Goal: Transaction & Acquisition: Purchase product/service

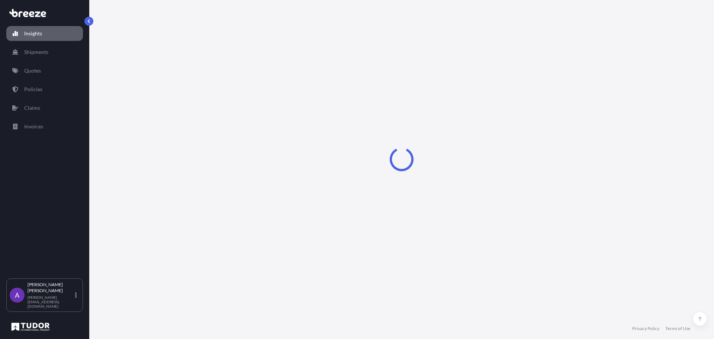
select select "2025"
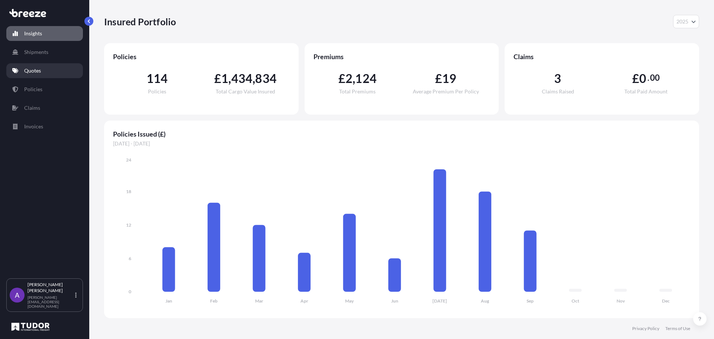
click at [53, 71] on link "Quotes" at bounding box center [44, 70] width 77 height 15
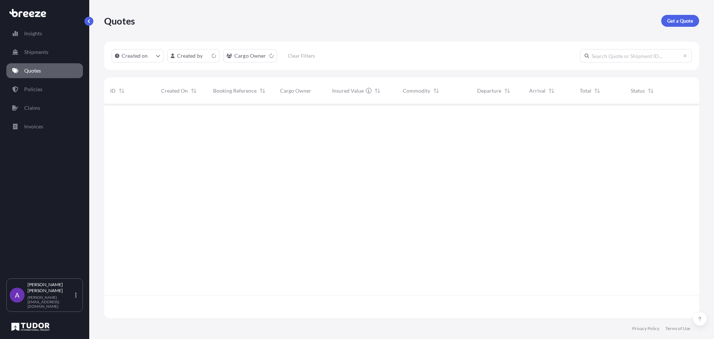
scroll to position [212, 590]
click at [687, 20] on p "Get a Quote" at bounding box center [681, 20] width 26 height 7
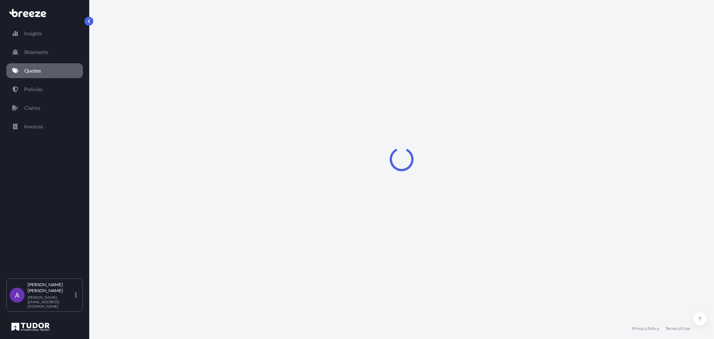
select select "Sea"
select select "1"
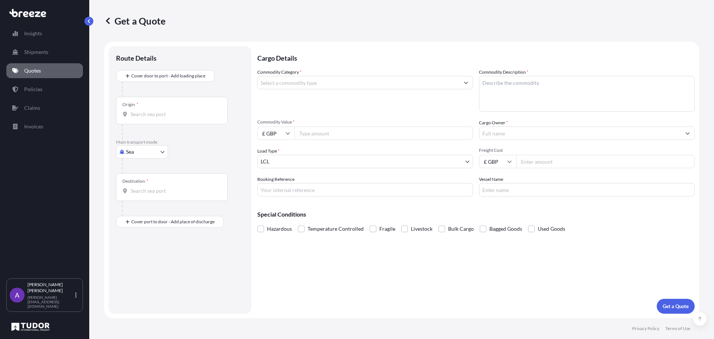
click at [156, 112] on input "Origin *" at bounding box center [175, 114] width 88 height 7
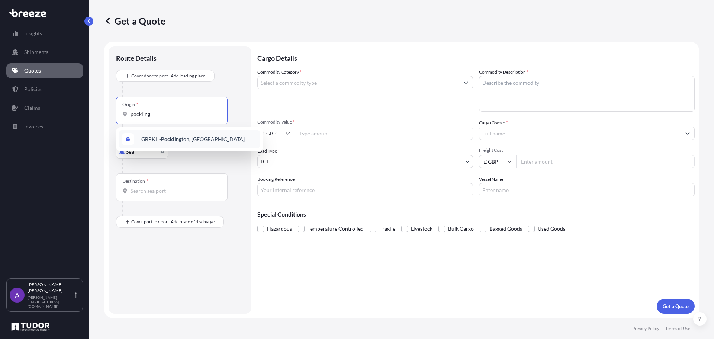
click at [156, 137] on span "GBPKL - Pockling ton, [GEOGRAPHIC_DATA]" at bounding box center [192, 138] width 103 height 7
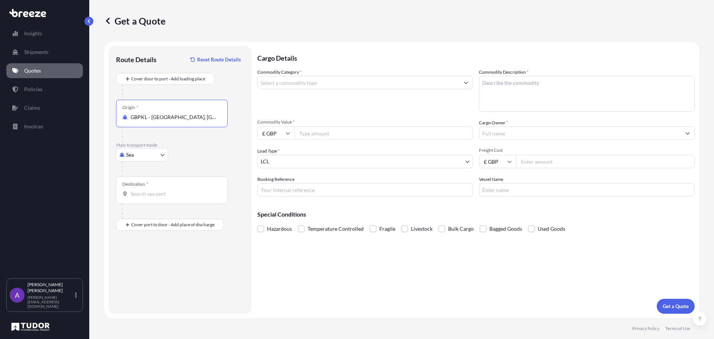
type input "GBPKL - [GEOGRAPHIC_DATA], [GEOGRAPHIC_DATA]"
click at [153, 202] on div "Destination *" at bounding box center [172, 190] width 112 height 28
click at [153, 198] on input "Destination *" at bounding box center [175, 193] width 88 height 7
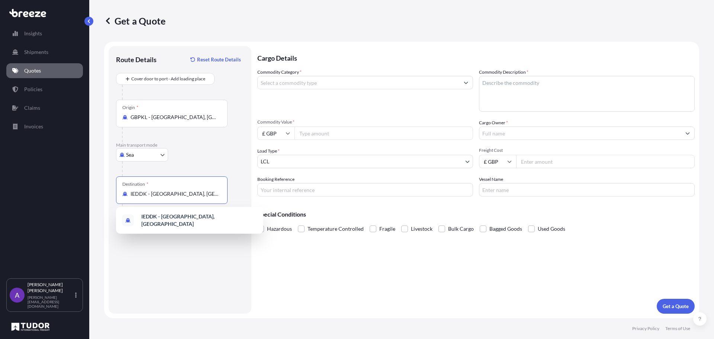
type input "IEDDK - [GEOGRAPHIC_DATA], [GEOGRAPHIC_DATA]"
click at [360, 81] on input "Commodity Category *" at bounding box center [359, 82] width 202 height 13
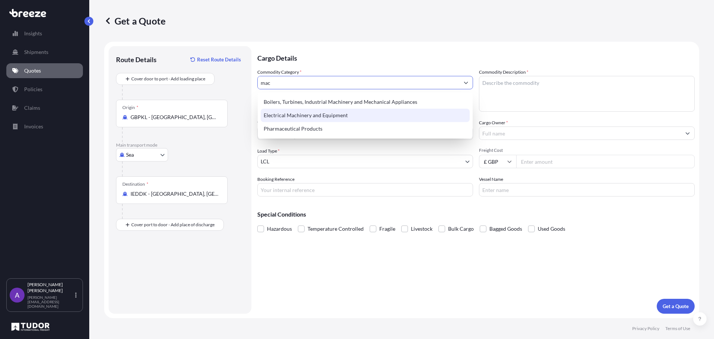
click at [304, 117] on div "Electrical Machinery and Equipment" at bounding box center [365, 115] width 209 height 13
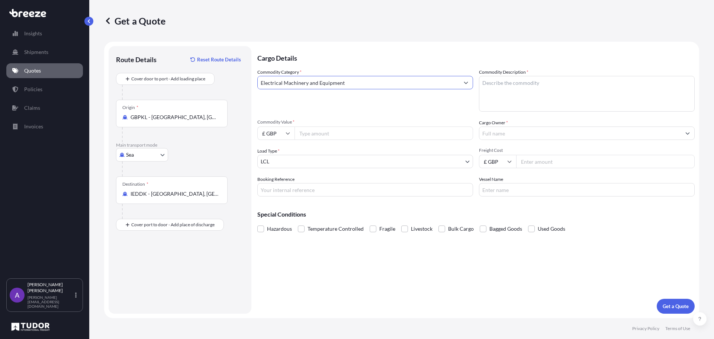
type input "Electrical Machinery and Equipment"
click at [515, 96] on textarea "Commodity Description *" at bounding box center [587, 94] width 216 height 36
type textarea "self service terminal"
type input "4500"
click at [541, 134] on input "Cargo Owner *" at bounding box center [581, 133] width 202 height 13
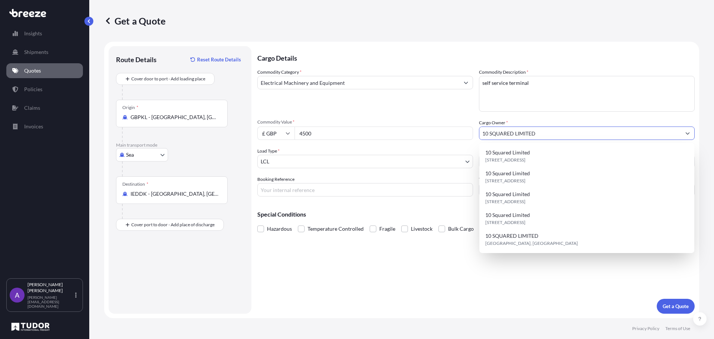
type input "10 SQUARED LIMITED"
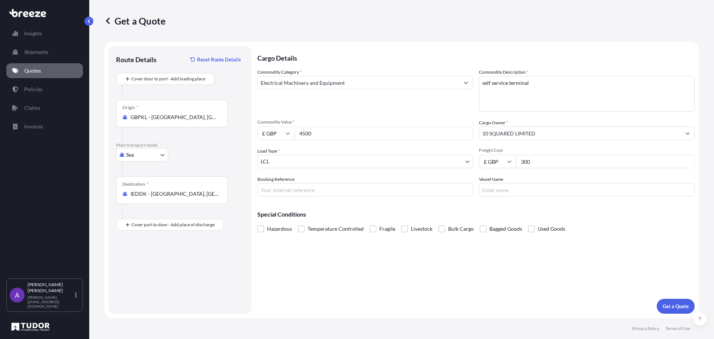
type input "300"
click at [672, 304] on p "Get a Quote" at bounding box center [676, 306] width 26 height 7
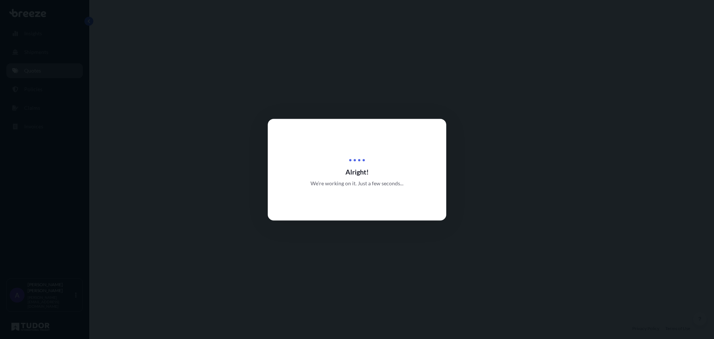
select select "Sea"
select select "1"
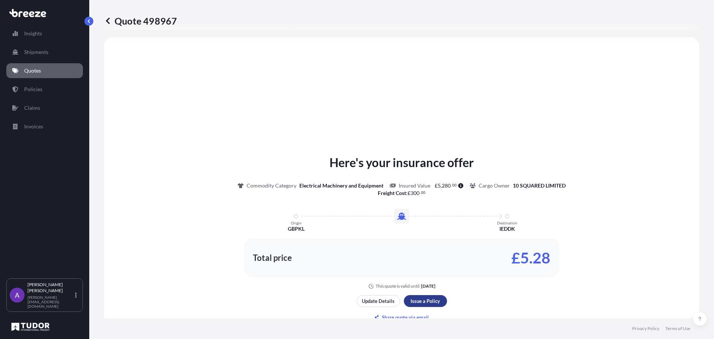
scroll to position [298, 0]
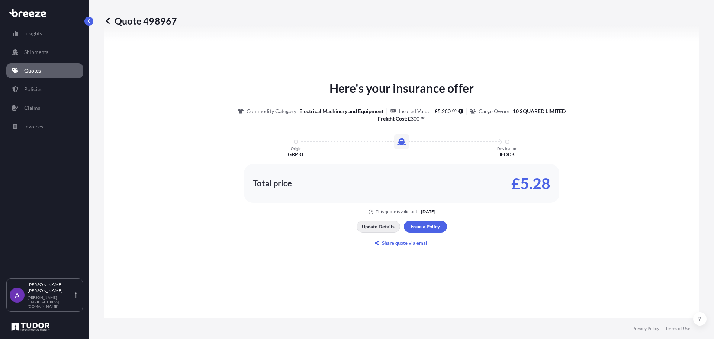
click at [383, 228] on p "Update Details" at bounding box center [378, 226] width 33 height 7
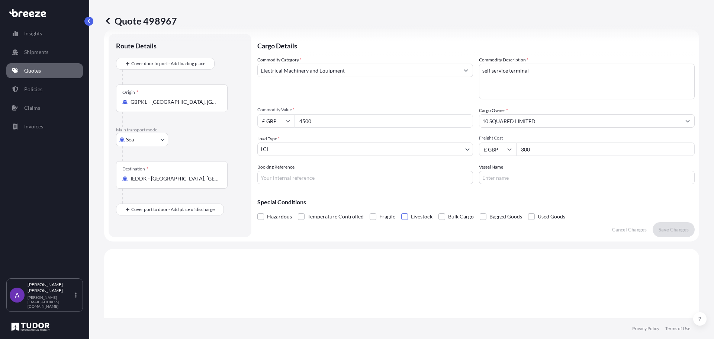
scroll to position [12, 0]
click at [304, 177] on input "Booking Reference" at bounding box center [365, 177] width 216 height 13
type input "176608"
click at [665, 231] on p "Save Changes" at bounding box center [674, 229] width 30 height 7
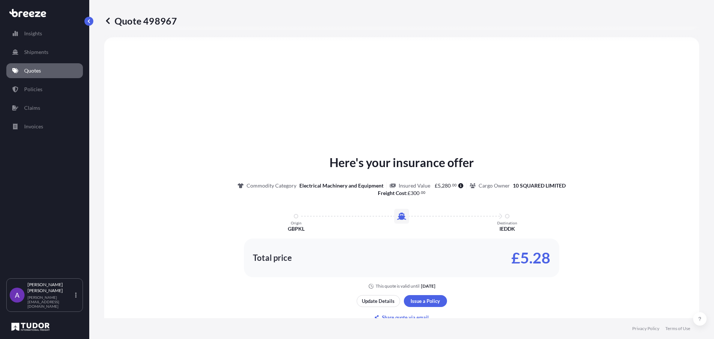
select select "Sea"
select select "1"
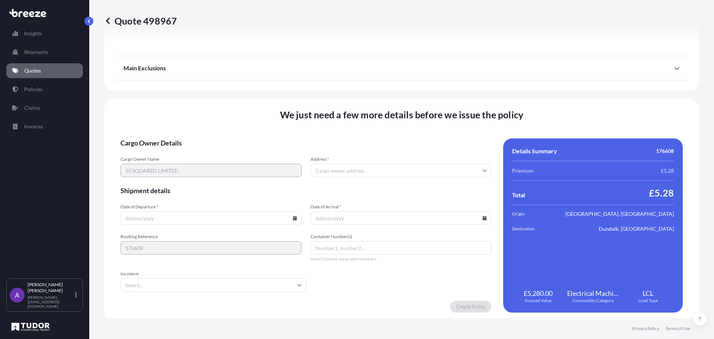
scroll to position [842, 0]
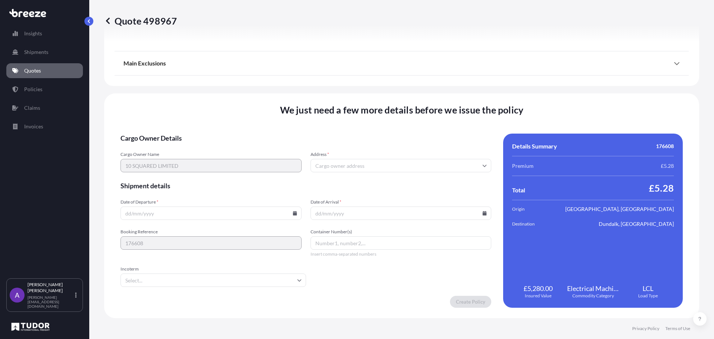
click at [355, 167] on input "Address *" at bounding box center [401, 165] width 181 height 13
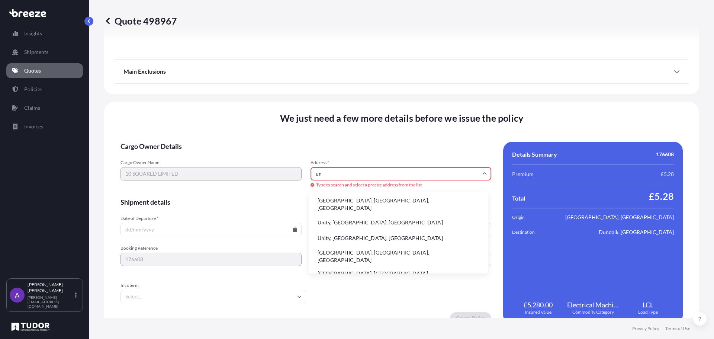
type input "u"
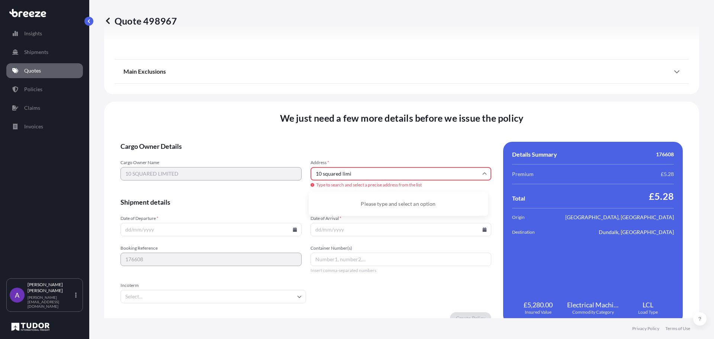
click at [287, 175] on div "Cargo Owner Name 10 SQUARED LIMITED Address * 10 squared limi Type to search an…" at bounding box center [306, 174] width 371 height 29
type input "UNIT D HALIFAX WAY"
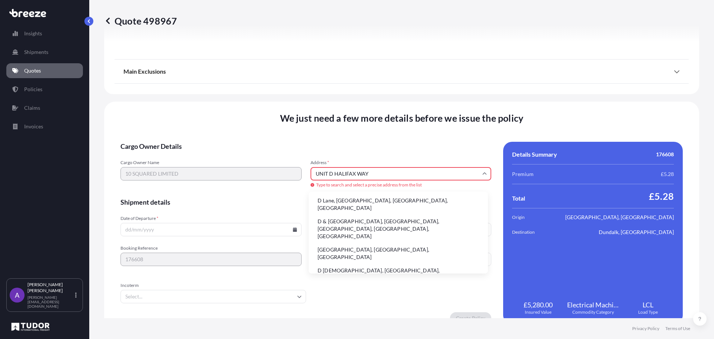
click at [269, 174] on div "Cargo Owner Name 10 SQUARED LIMITED Address * [GEOGRAPHIC_DATA] Type to search …" at bounding box center [306, 174] width 371 height 29
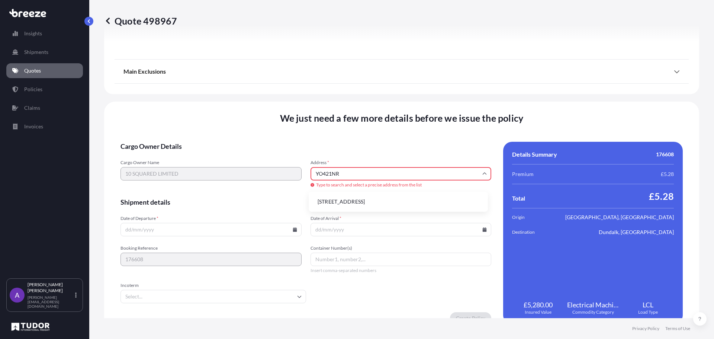
click at [327, 175] on input "YO421NR" at bounding box center [401, 173] width 181 height 13
click at [345, 202] on li "[STREET_ADDRESS]" at bounding box center [398, 202] width 173 height 14
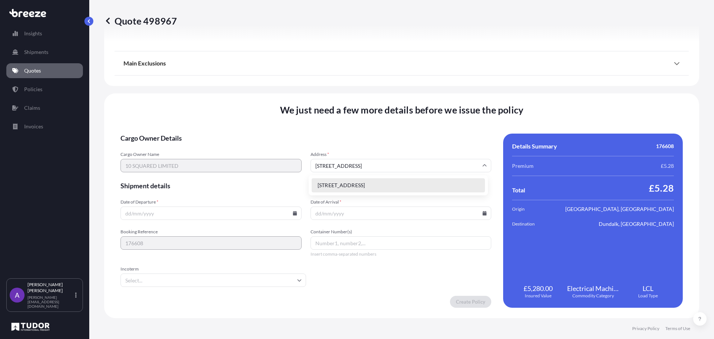
drag, startPoint x: 330, startPoint y: 166, endPoint x: 303, endPoint y: 166, distance: 27.2
click at [303, 166] on div "Cargo Owner Name 10 SQUARED LIMITED Address * [STREET_ADDRESS]" at bounding box center [306, 161] width 371 height 21
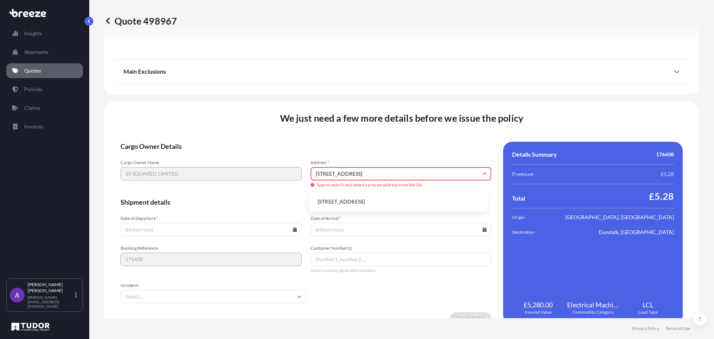
click at [334, 200] on li "[STREET_ADDRESS]" at bounding box center [398, 202] width 173 height 14
type input "[STREET_ADDRESS]"
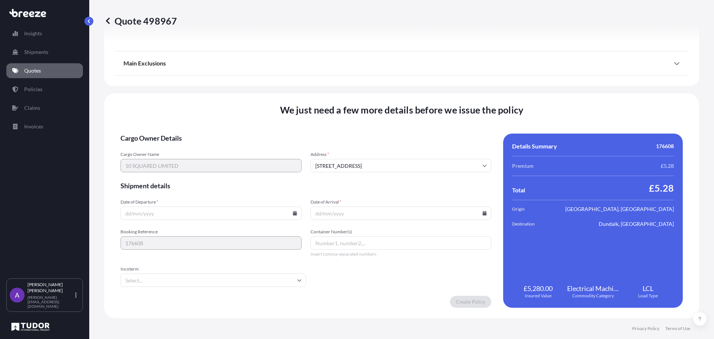
click at [183, 212] on input "Date of Departure *" at bounding box center [211, 213] width 181 height 13
click at [145, 215] on input "Date of Departure *" at bounding box center [211, 213] width 181 height 13
click at [293, 215] on icon at bounding box center [295, 213] width 4 height 4
click at [294, 215] on icon at bounding box center [295, 213] width 4 height 4
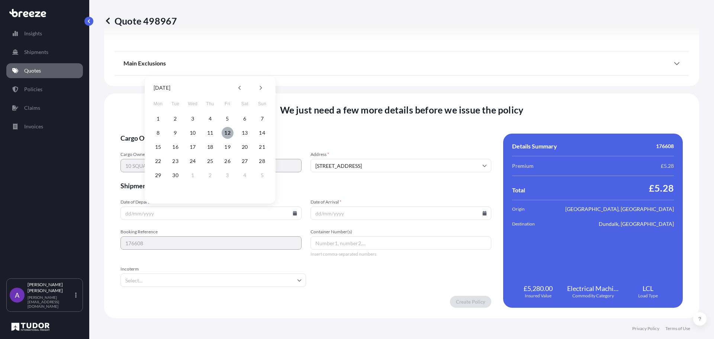
click at [229, 134] on button "12" at bounding box center [228, 133] width 12 height 12
type input "[DATE]"
click at [483, 212] on icon at bounding box center [485, 213] width 4 height 4
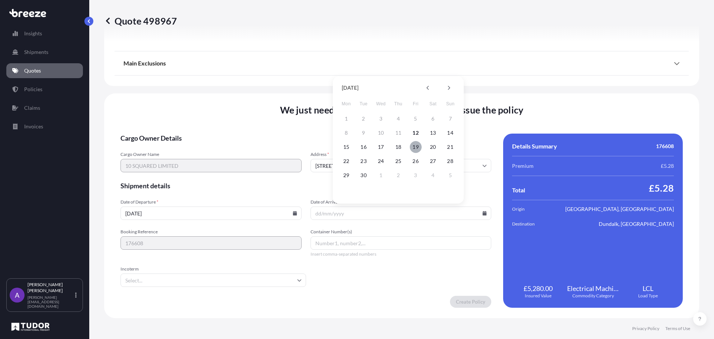
click at [418, 147] on button "19" at bounding box center [416, 147] width 12 height 12
type input "[DATE]"
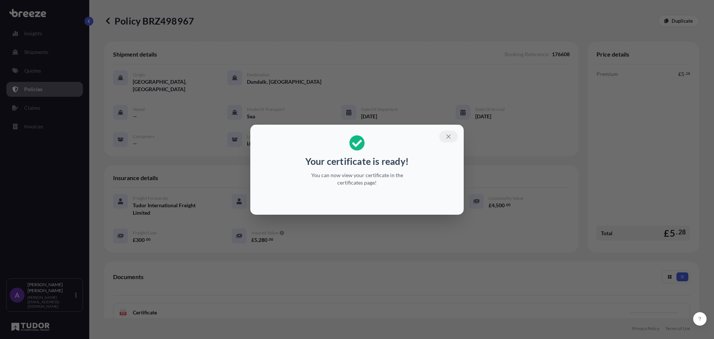
click at [448, 138] on icon "button" at bounding box center [448, 136] width 7 height 7
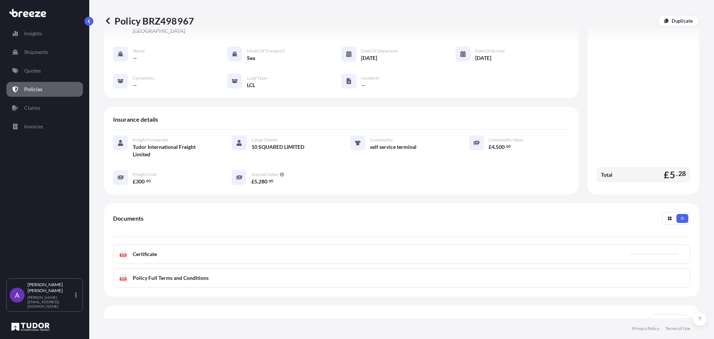
scroll to position [109, 0]
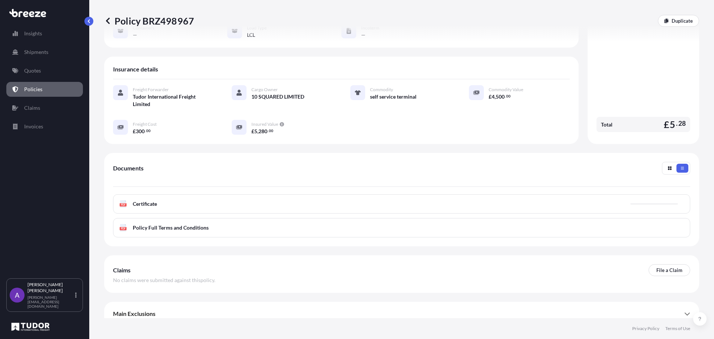
click at [384, 199] on div "PDF Certificate" at bounding box center [402, 203] width 578 height 19
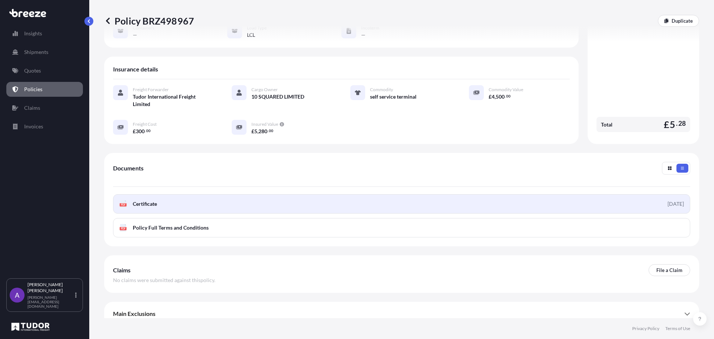
click at [259, 194] on link "PDF Certificate [DATE]" at bounding box center [402, 203] width 578 height 19
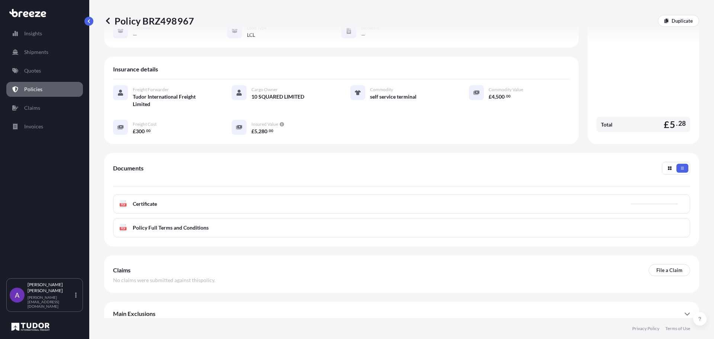
scroll to position [71, 0]
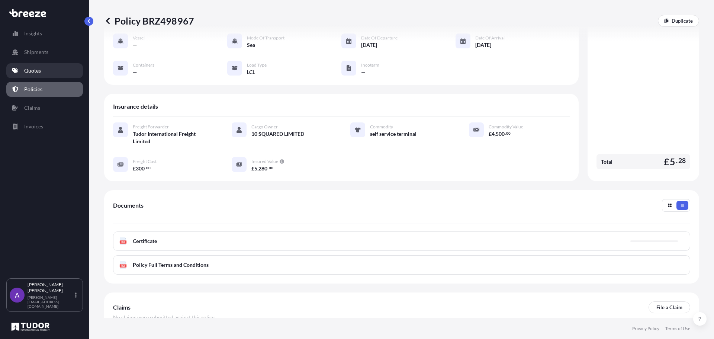
click at [31, 70] on p "Quotes" at bounding box center [32, 70] width 17 height 7
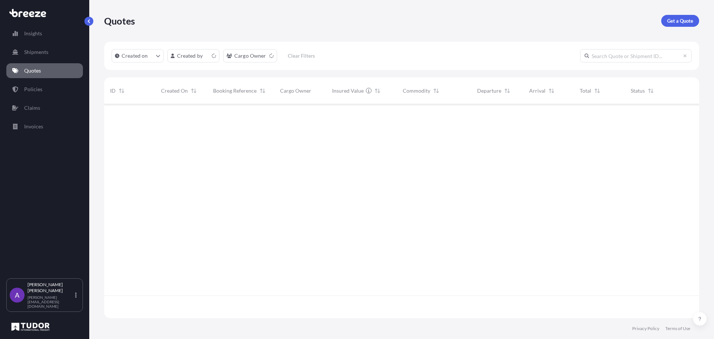
scroll to position [212, 590]
click at [683, 18] on p "Get a Quote" at bounding box center [681, 20] width 26 height 7
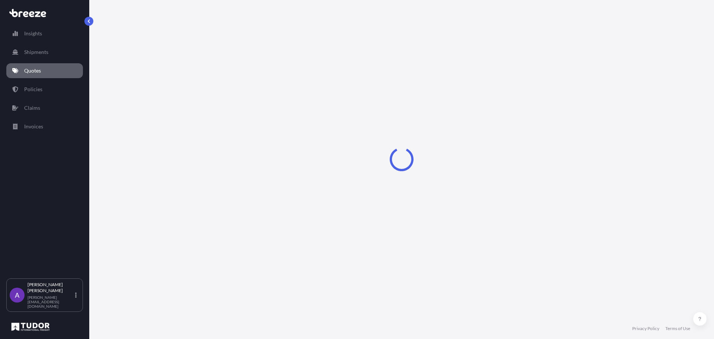
select select "Sea"
select select "1"
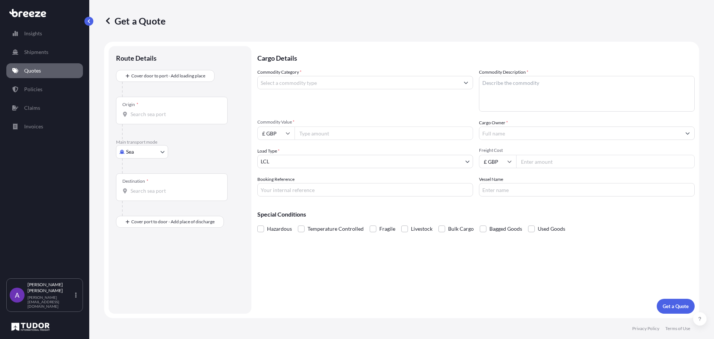
click at [141, 148] on body "Insights Shipments Quotes Policies Claims Invoices A [PERSON_NAME] [PERSON_NAME…" at bounding box center [357, 169] width 714 height 339
click at [140, 194] on span "Road" at bounding box center [136, 197] width 12 height 7
select select "Road"
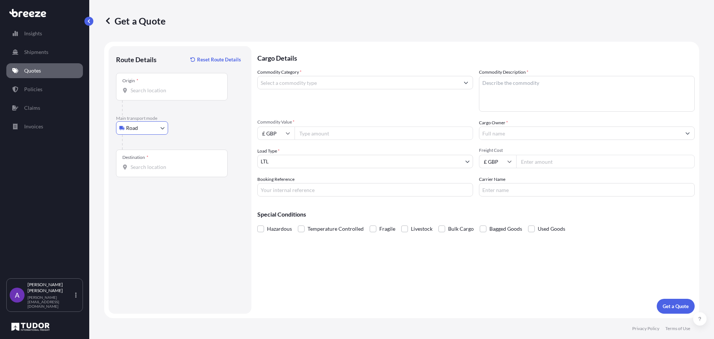
click at [156, 93] on input "Origin *" at bounding box center [175, 90] width 88 height 7
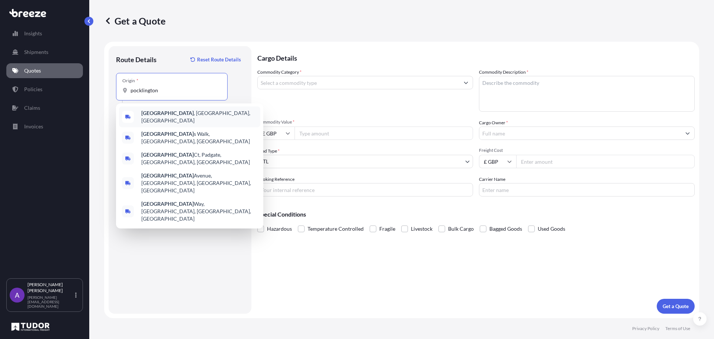
click at [157, 113] on b "[GEOGRAPHIC_DATA]" at bounding box center [167, 113] width 52 height 6
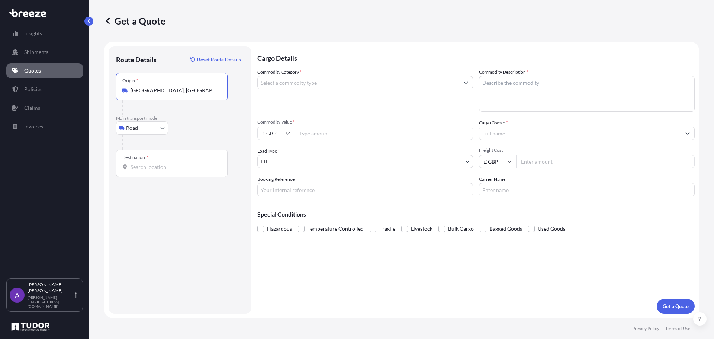
type input "[GEOGRAPHIC_DATA], [GEOGRAPHIC_DATA], [GEOGRAPHIC_DATA]"
click at [142, 165] on input "Destination *" at bounding box center [175, 166] width 88 height 7
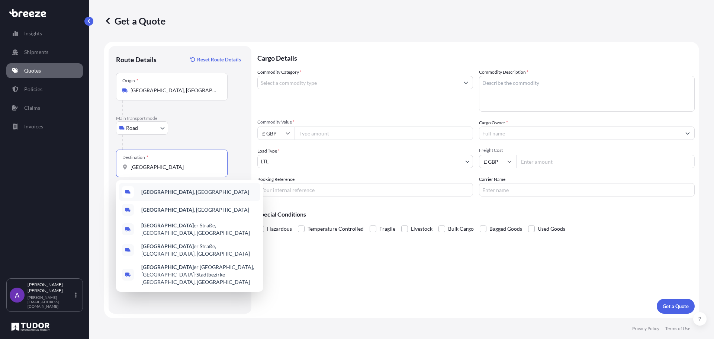
click at [160, 193] on b "[GEOGRAPHIC_DATA]" at bounding box center [167, 192] width 52 height 6
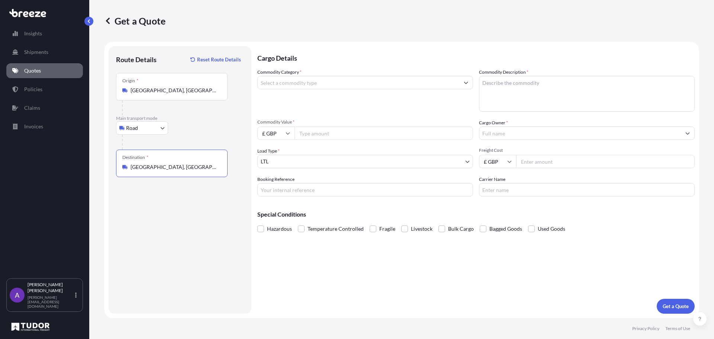
type input "[GEOGRAPHIC_DATA], [GEOGRAPHIC_DATA]"
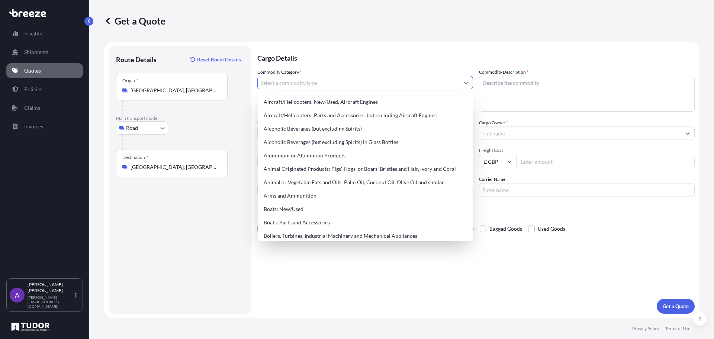
click at [307, 84] on input "Commodity Category *" at bounding box center [359, 82] width 202 height 13
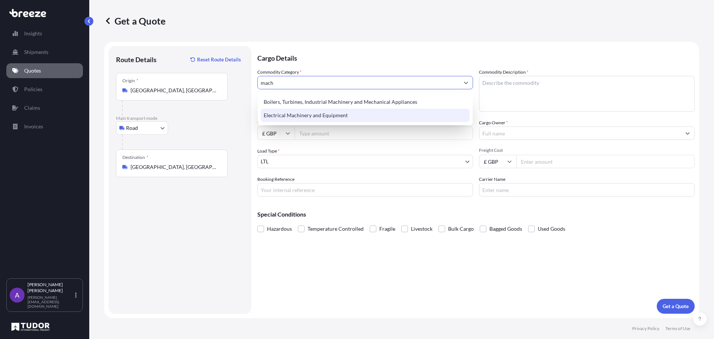
click at [331, 114] on div "Electrical Machinery and Equipment" at bounding box center [365, 115] width 209 height 13
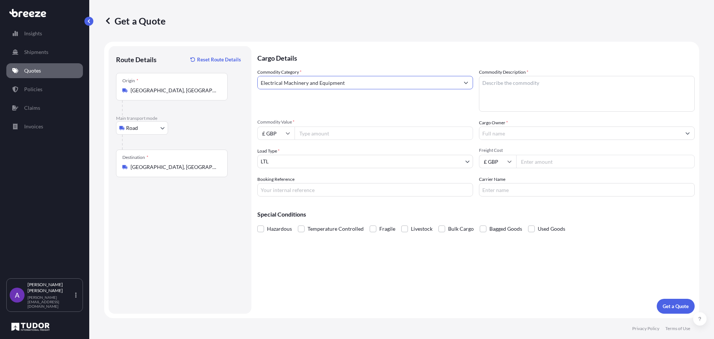
type input "Electrical Machinery and Equipment"
click at [513, 89] on textarea "Commodity Description *" at bounding box center [587, 94] width 216 height 36
type textarea "self service machine"
click at [358, 134] on input "Commodity Value *" at bounding box center [384, 133] width 179 height 13
type input "4845"
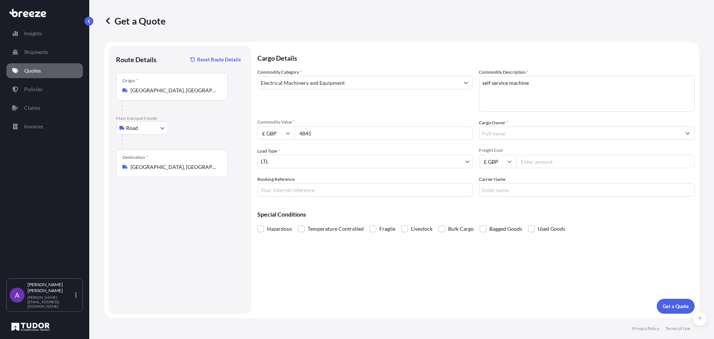
click at [544, 161] on input "Freight Cost" at bounding box center [605, 161] width 179 height 13
type input "600"
click at [498, 134] on input "Cargo Owner *" at bounding box center [581, 133] width 202 height 13
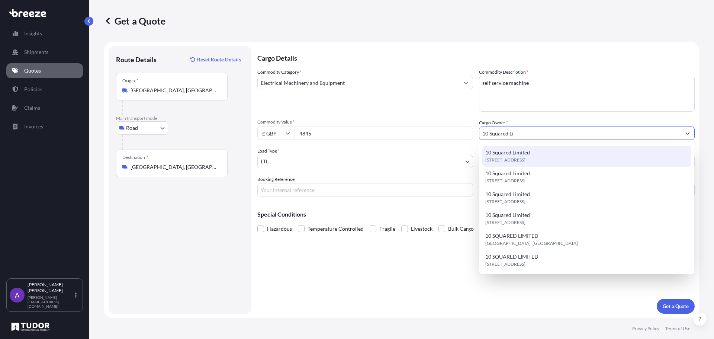
click at [505, 153] on span "10 Squared Limited" at bounding box center [508, 152] width 45 height 7
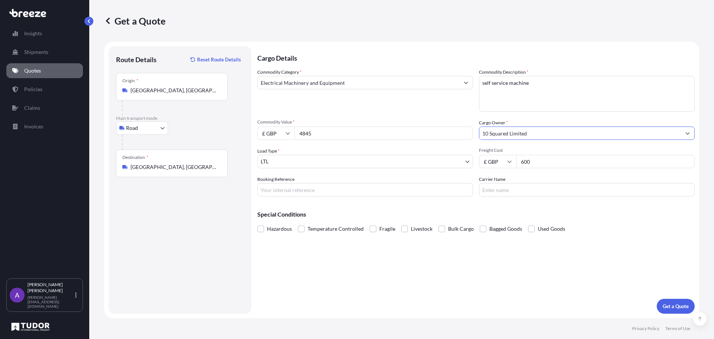
type input "10 Squared Limited"
click at [345, 190] on input "Booking Reference" at bounding box center [365, 189] width 216 height 13
type input "176610"
click at [665, 304] on p "Get a Quote" at bounding box center [676, 306] width 26 height 7
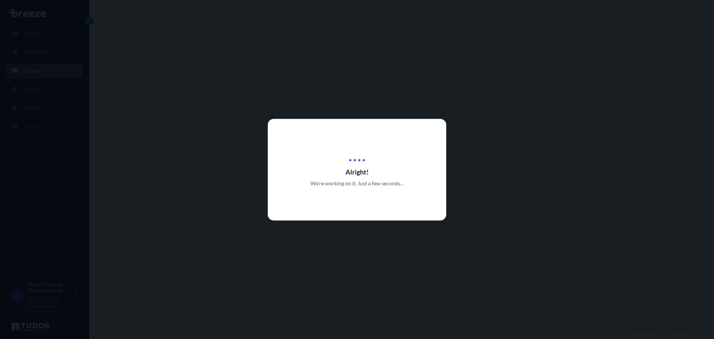
select select "Road"
select select "1"
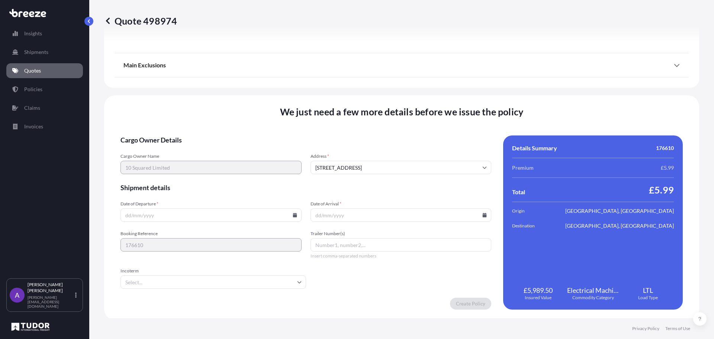
scroll to position [842, 0]
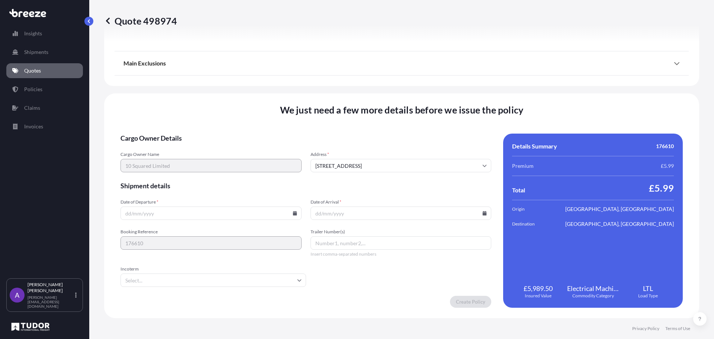
click at [293, 214] on icon at bounding box center [295, 213] width 4 height 4
click at [228, 132] on button "12" at bounding box center [228, 133] width 12 height 12
type input "[DATE]"
click at [483, 212] on icon at bounding box center [485, 213] width 4 height 4
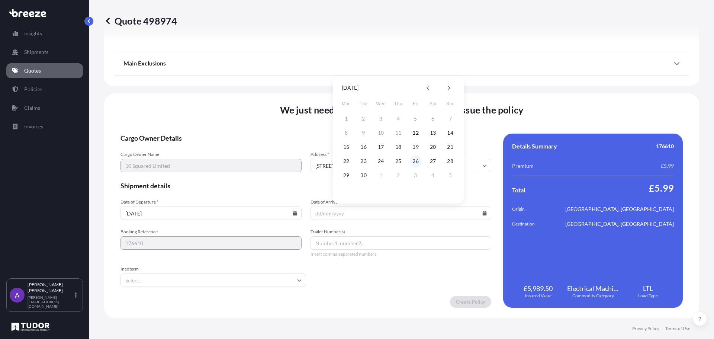
click at [418, 161] on button "26" at bounding box center [416, 161] width 12 height 12
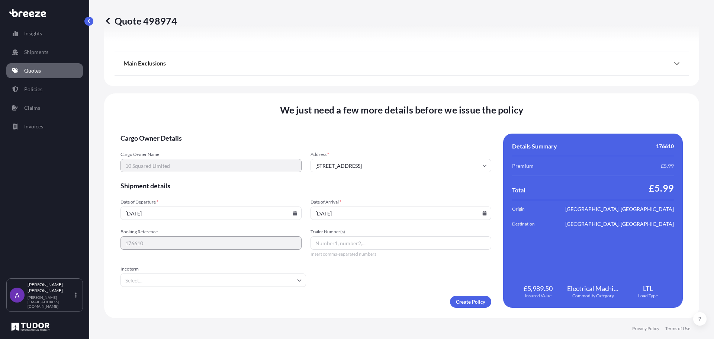
type input "[DATE]"
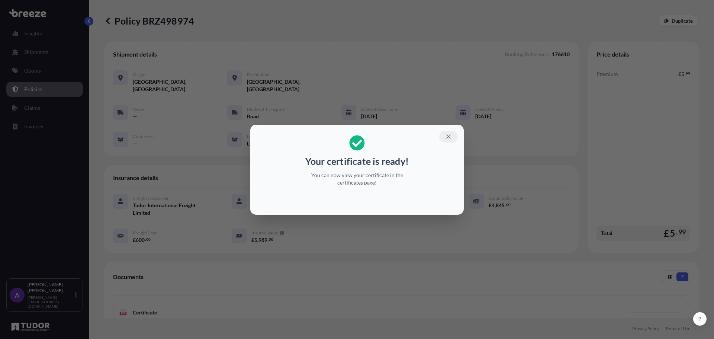
click at [447, 134] on icon "button" at bounding box center [448, 136] width 7 height 7
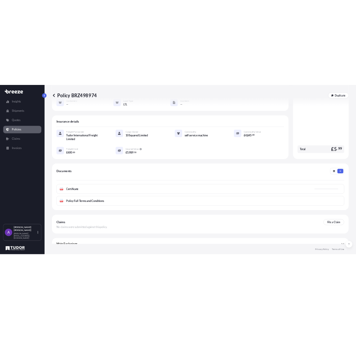
scroll to position [109, 0]
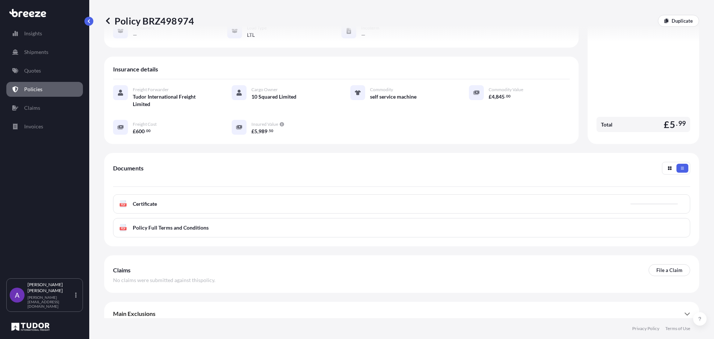
click at [203, 201] on div "PDF Certificate" at bounding box center [402, 203] width 578 height 19
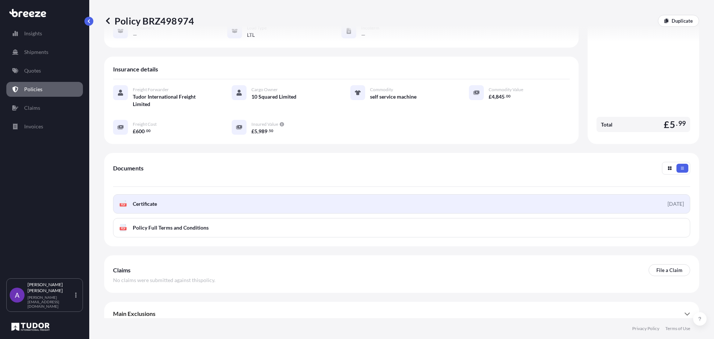
click at [195, 197] on link "PDF Certificate [DATE]" at bounding box center [402, 203] width 578 height 19
